Goal: Task Accomplishment & Management: Complete application form

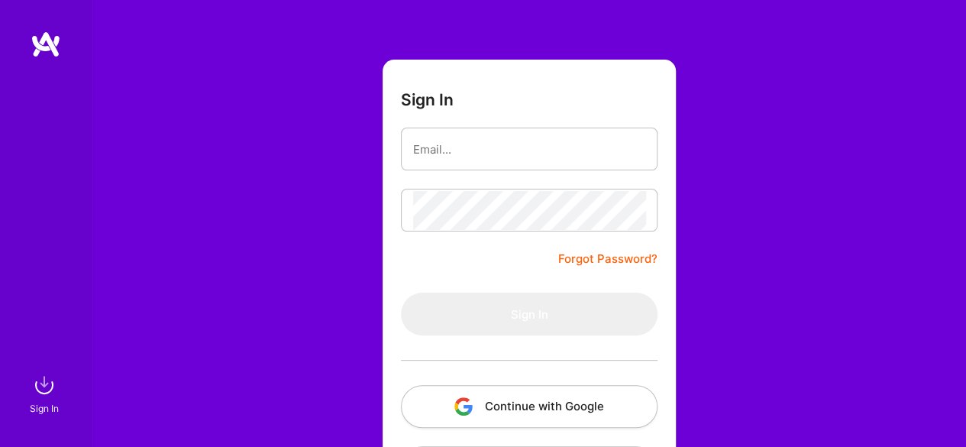
scroll to position [127, 0]
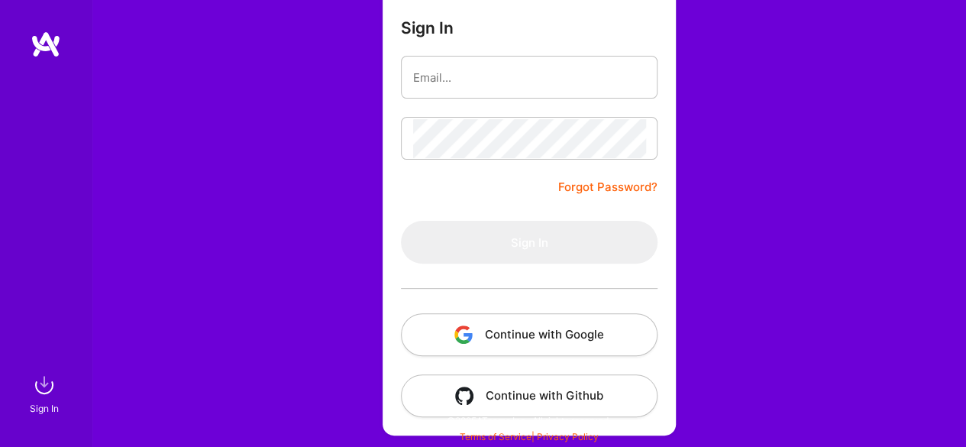
click at [576, 334] on button "Continue with Google" at bounding box center [529, 334] width 257 height 43
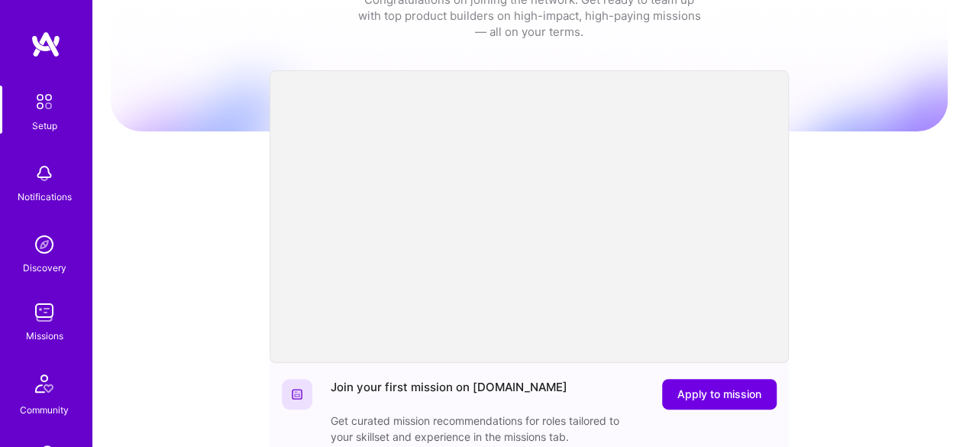
scroll to position [153, 0]
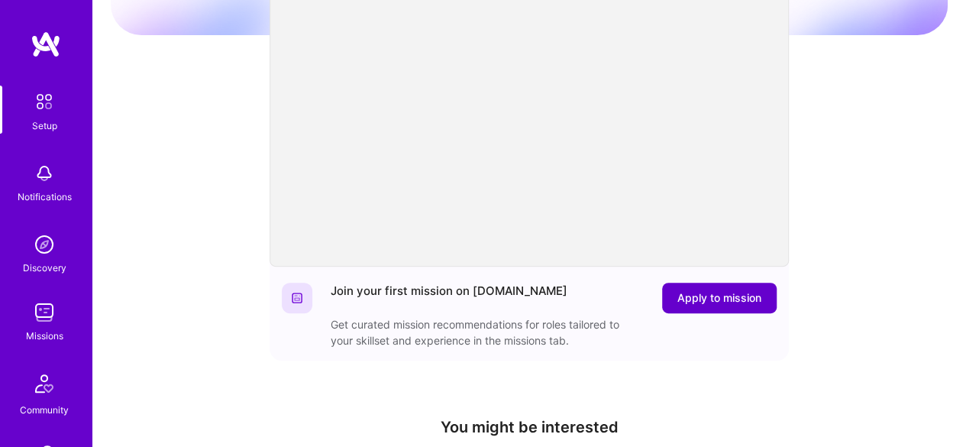
click at [727, 291] on span "Apply to mission" at bounding box center [720, 297] width 84 height 15
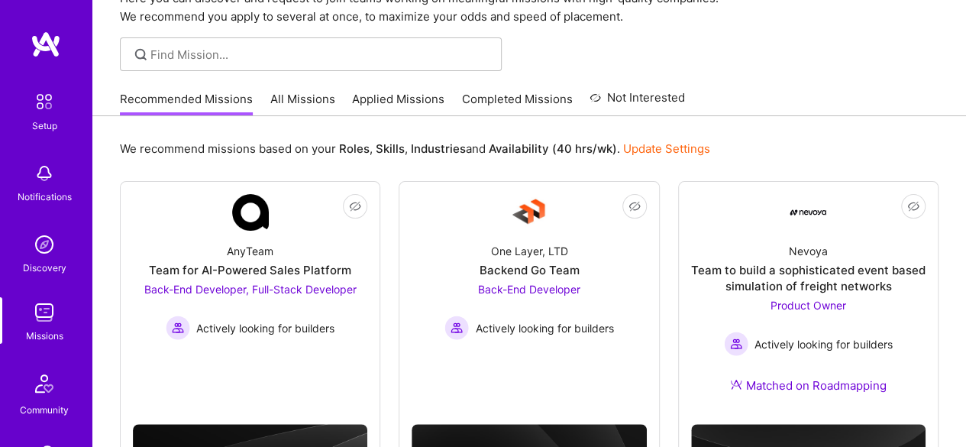
scroll to position [153, 0]
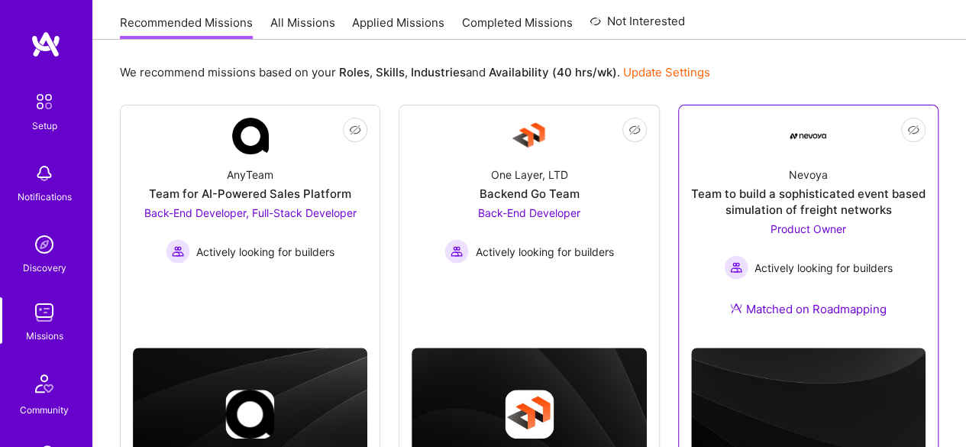
click at [821, 192] on div "Team to build a sophisticated event based simulation of freight networks" at bounding box center [808, 202] width 235 height 32
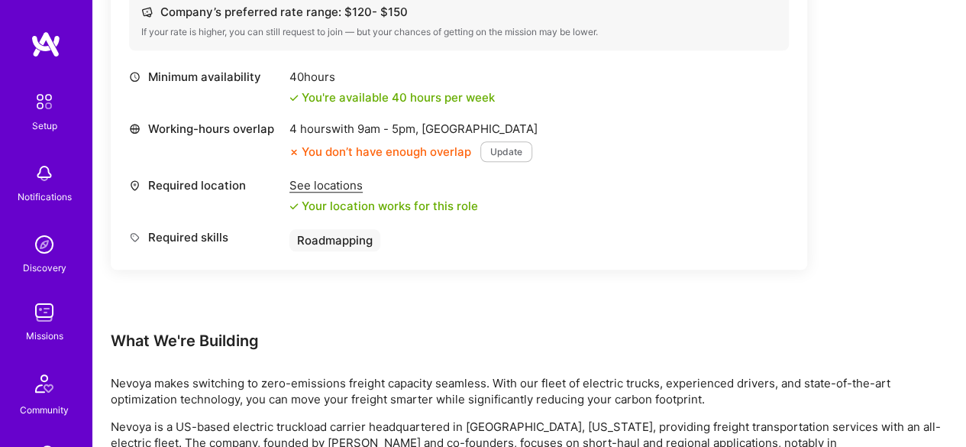
scroll to position [611, 0]
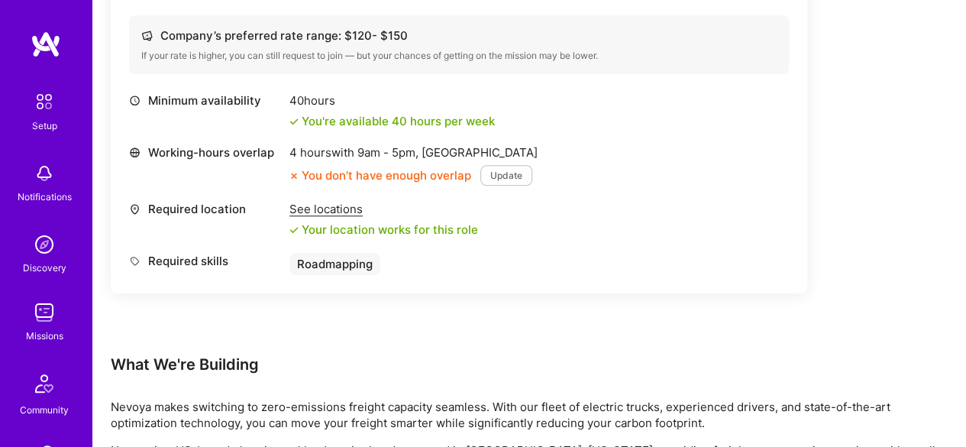
click at [508, 173] on button "Update" at bounding box center [507, 175] width 52 height 21
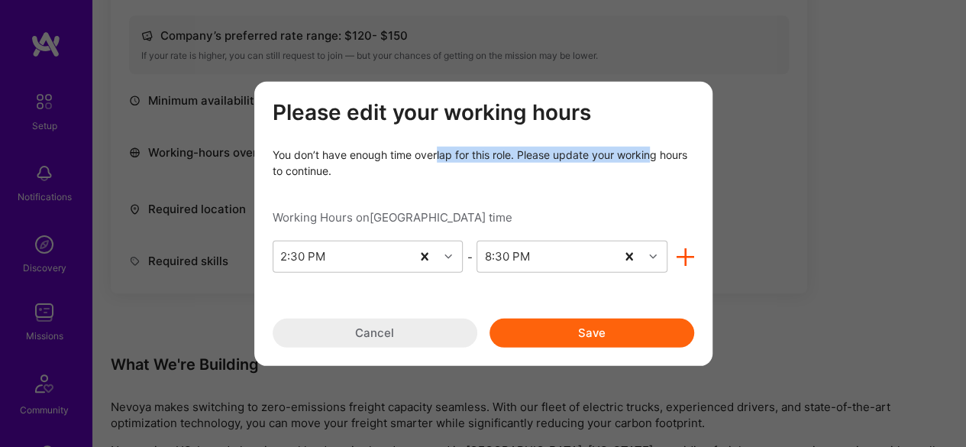
drag, startPoint x: 435, startPoint y: 150, endPoint x: 652, endPoint y: 154, distance: 217.0
click at [652, 154] on div "You don’t have enough time overlap for this role. Please update your working ho…" at bounding box center [484, 163] width 422 height 32
click at [361, 158] on div "You don’t have enough time overlap for this role. Please update your working ho…" at bounding box center [484, 163] width 422 height 32
click at [623, 333] on button "Save" at bounding box center [592, 333] width 205 height 29
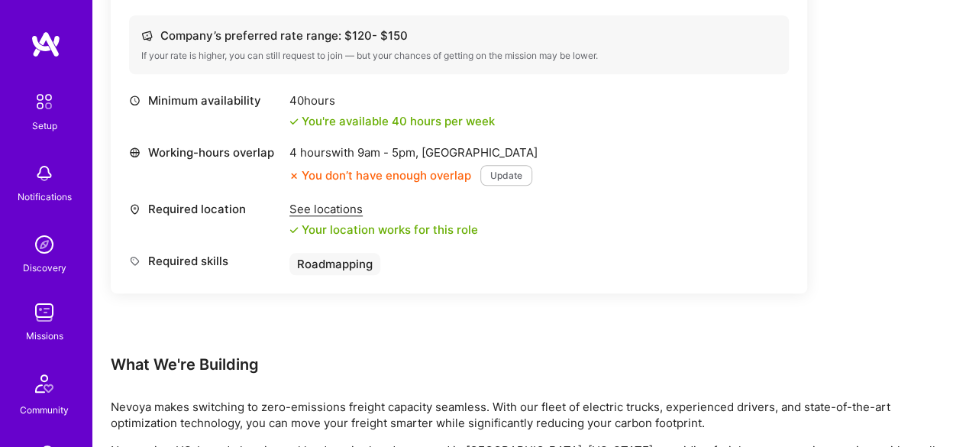
click at [494, 176] on button "Update" at bounding box center [507, 175] width 52 height 21
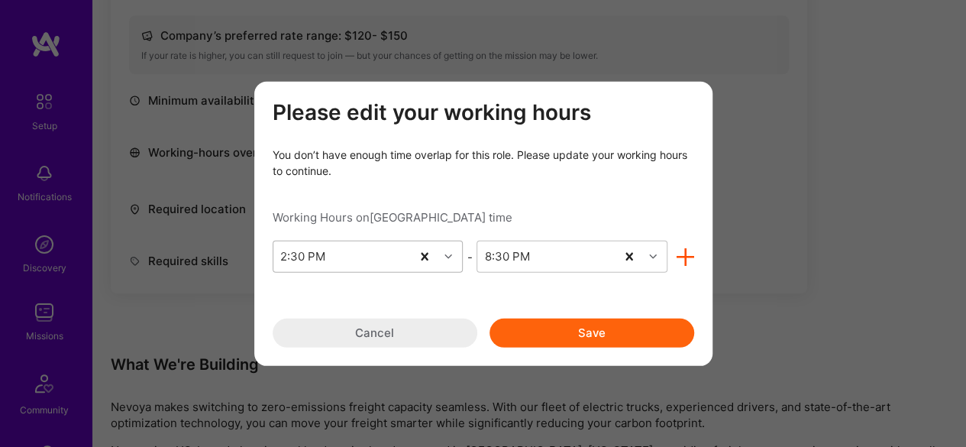
click at [448, 257] on icon "modal" at bounding box center [449, 257] width 8 height 8
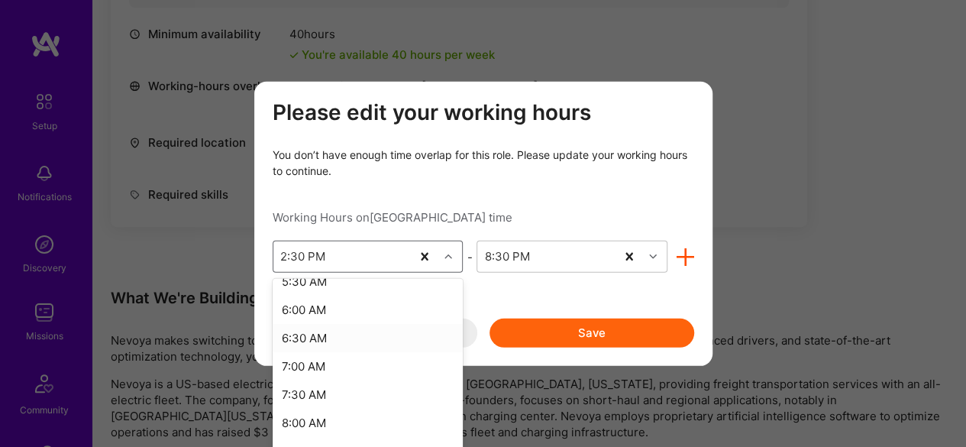
scroll to position [402, 0]
click at [321, 348] on div "8:00 AM" at bounding box center [368, 346] width 191 height 28
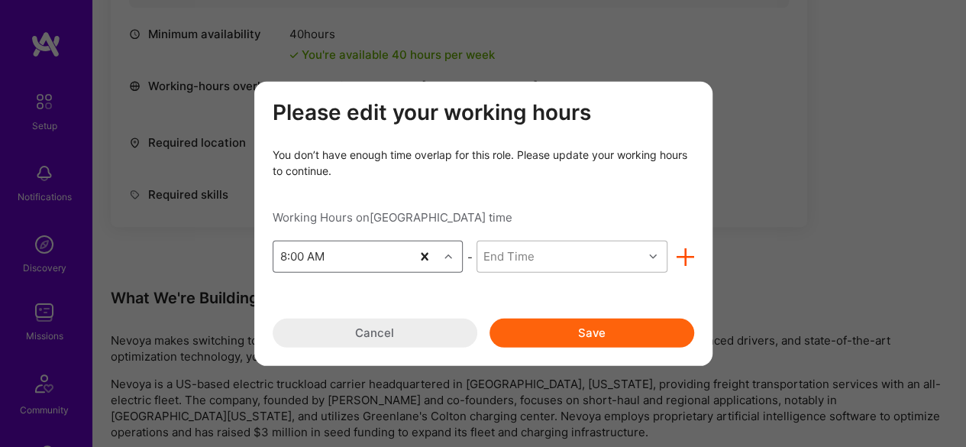
click at [602, 244] on div "End Time" at bounding box center [561, 256] width 166 height 31
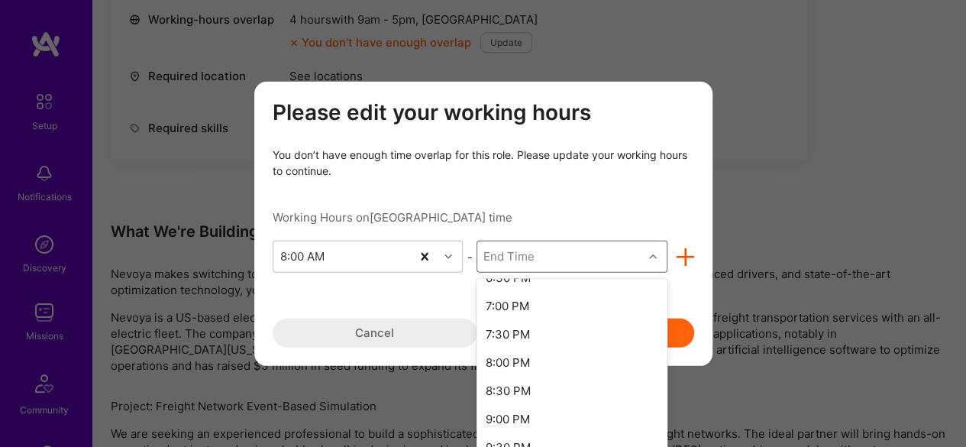
scroll to position [611, 0]
click at [550, 364] on div "8:00 PM" at bounding box center [572, 363] width 191 height 28
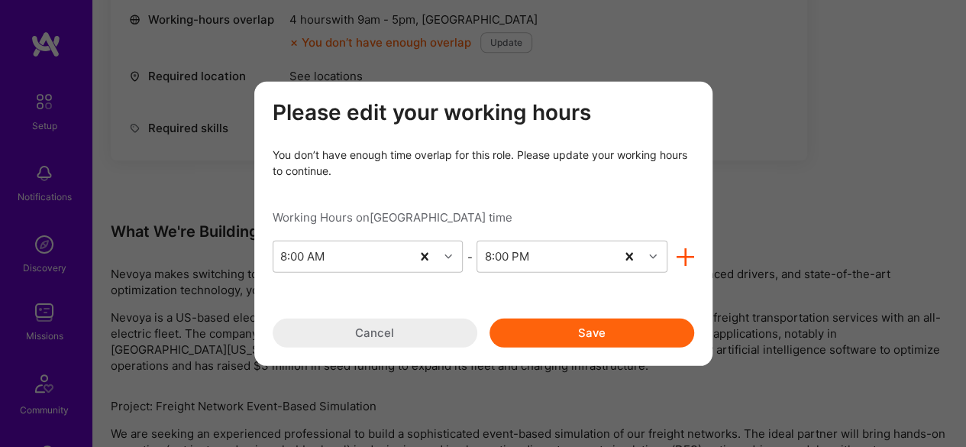
click at [584, 334] on button "Save" at bounding box center [592, 333] width 205 height 29
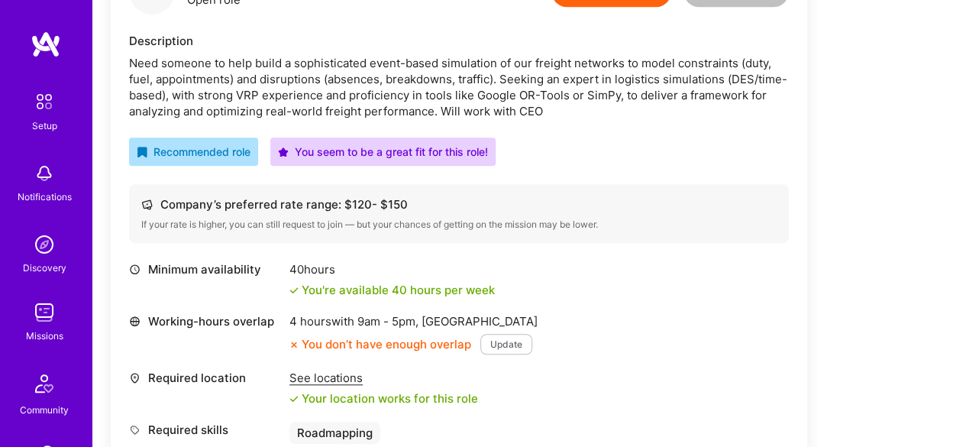
scroll to position [439, 0]
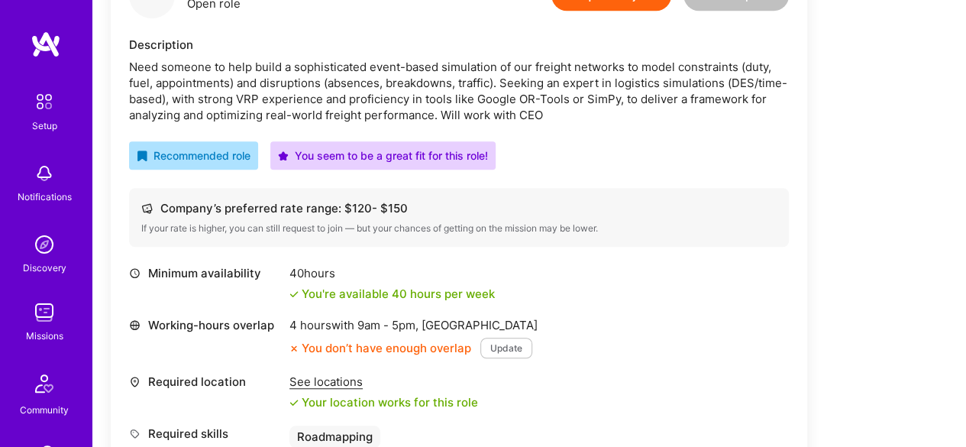
click at [505, 351] on button "Update" at bounding box center [507, 348] width 52 height 21
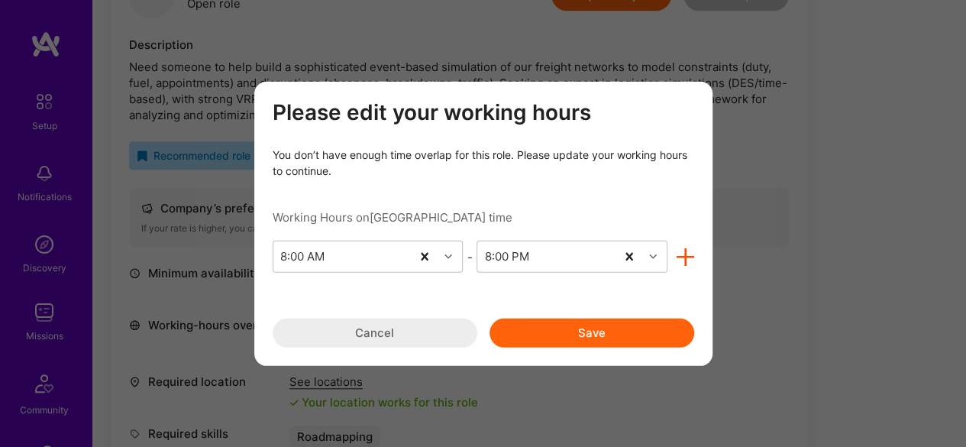
click at [578, 276] on div "Please edit your working hours You don’t have enough time overlap for this role…" at bounding box center [484, 223] width 422 height 248
click at [578, 266] on div "8:00 PM" at bounding box center [547, 256] width 138 height 31
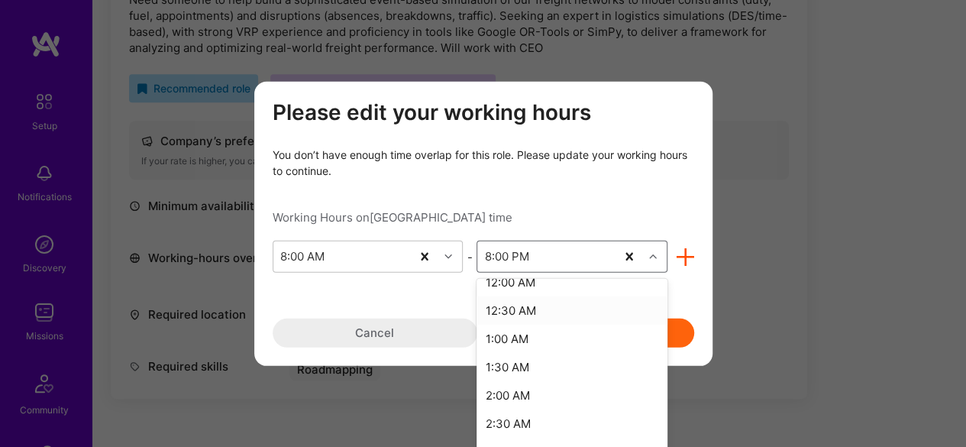
scroll to position [981, 0]
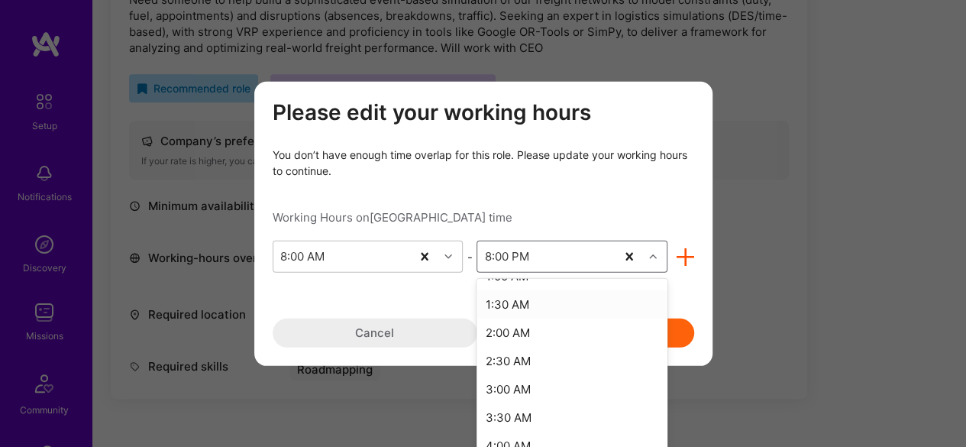
click at [527, 309] on div "1:30 AM" at bounding box center [572, 304] width 191 height 28
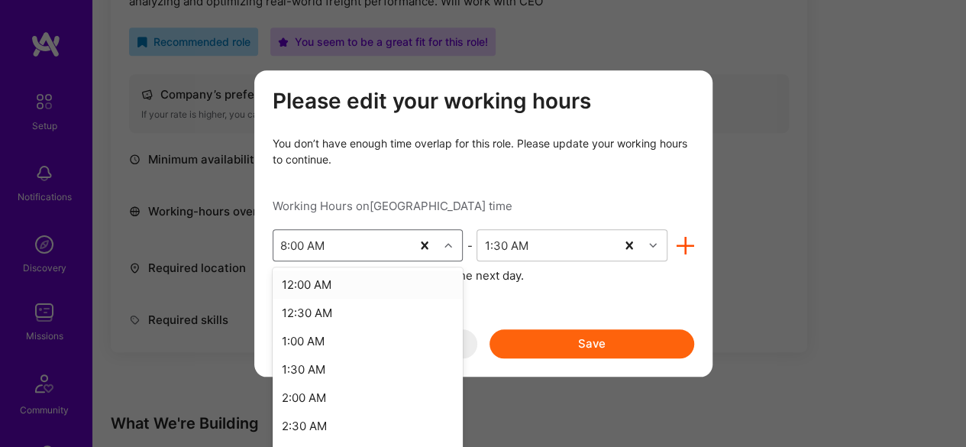
click at [408, 244] on div "8:00 AM" at bounding box center [343, 245] width 138 height 31
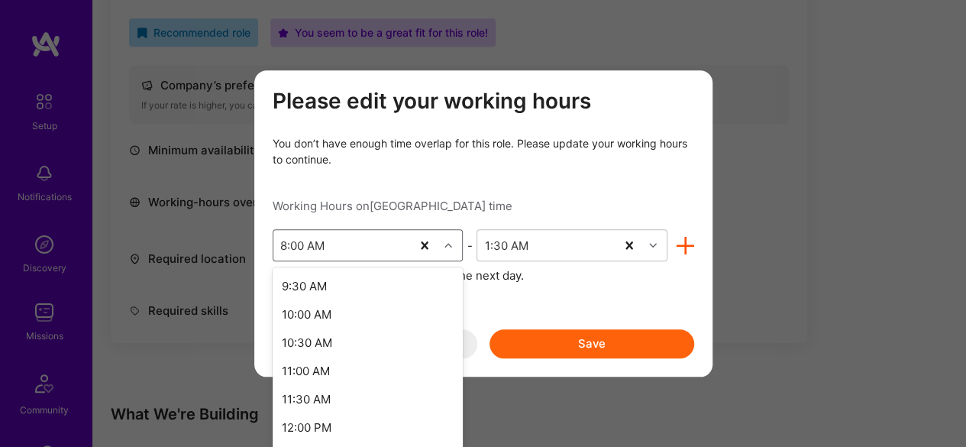
scroll to position [532, 0]
click at [361, 317] on div "10:00 AM" at bounding box center [368, 318] width 191 height 28
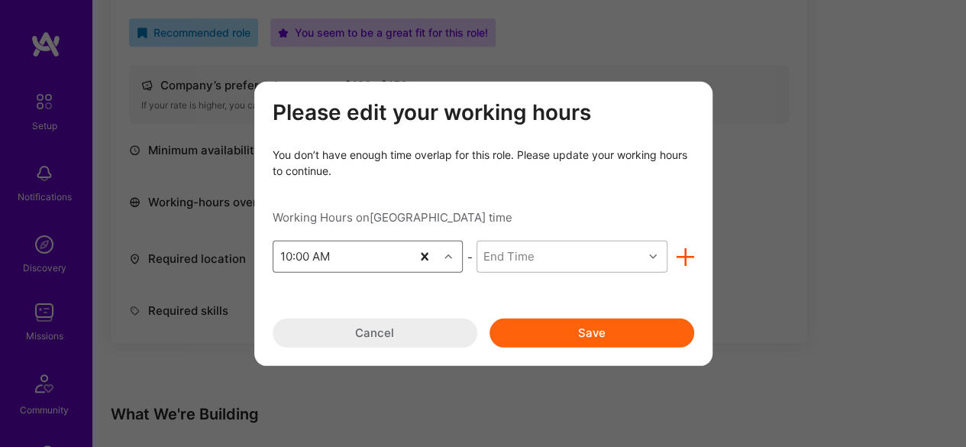
click at [509, 254] on div "End Time" at bounding box center [509, 256] width 51 height 16
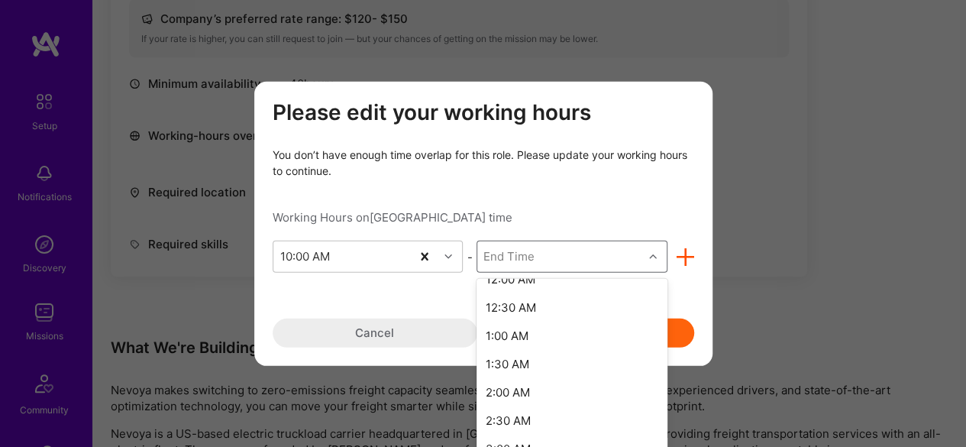
scroll to position [811, 0]
click at [569, 363] on div "1:30 AM" at bounding box center [572, 361] width 191 height 28
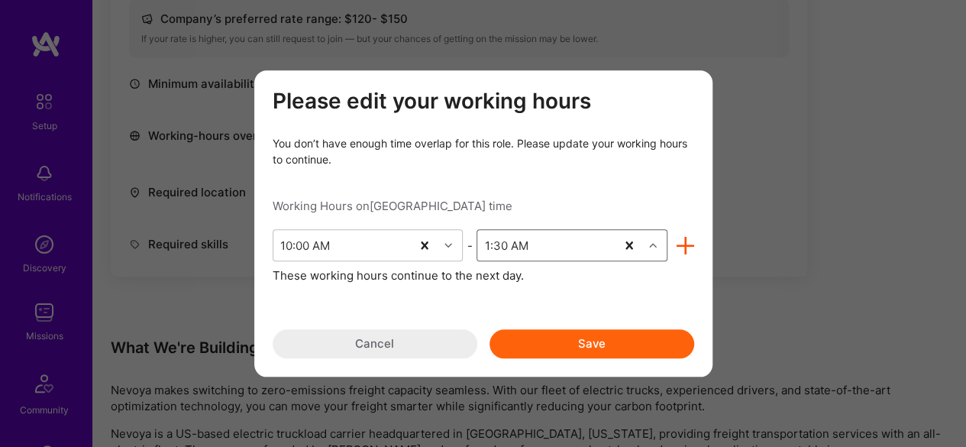
click at [596, 340] on button "Save" at bounding box center [592, 343] width 205 height 29
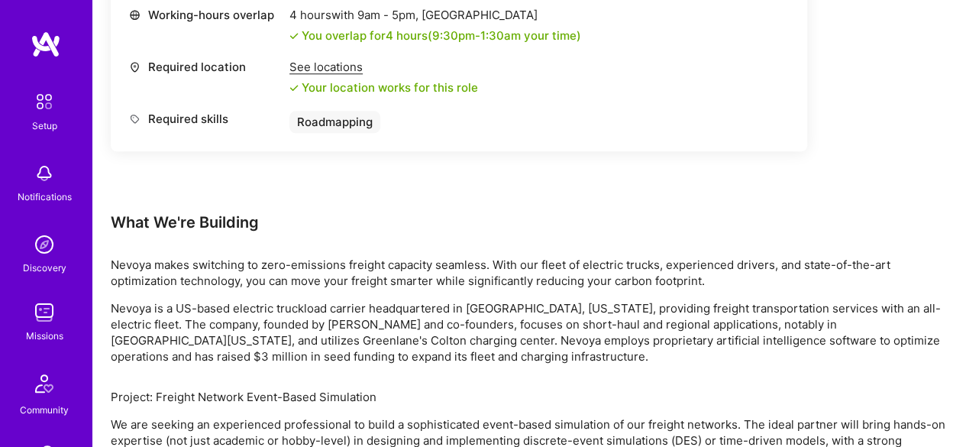
scroll to position [781, 0]
